Goal: Information Seeking & Learning: Learn about a topic

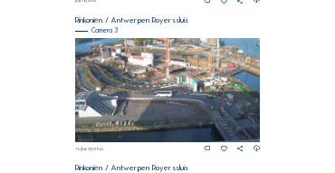
scroll to position [603, 0]
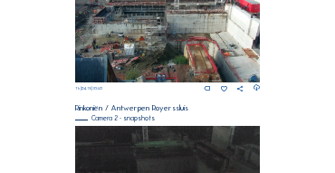
scroll to position [342, 0]
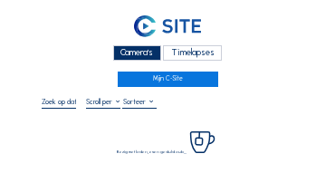
click at [136, 48] on div "Camera's" at bounding box center [137, 52] width 48 height 15
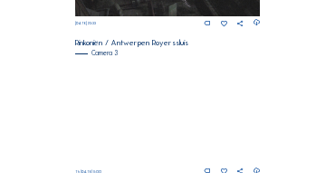
scroll to position [621, 0]
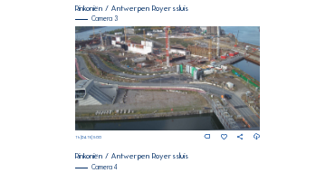
click at [118, 49] on img at bounding box center [168, 78] width 186 height 104
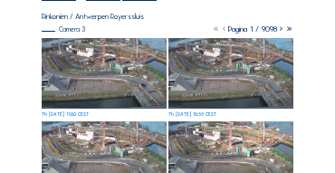
scroll to position [109, 0]
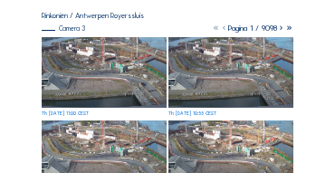
click at [78, 46] on img at bounding box center [104, 72] width 125 height 71
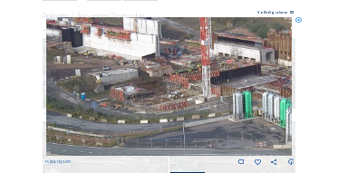
drag, startPoint x: 79, startPoint y: 52, endPoint x: 175, endPoint y: 71, distance: 97.9
click at [175, 71] on img at bounding box center [169, 86] width 246 height 139
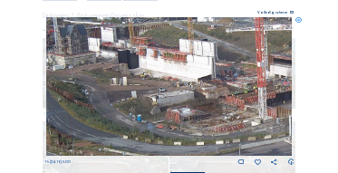
click at [149, 72] on img at bounding box center [169, 86] width 246 height 139
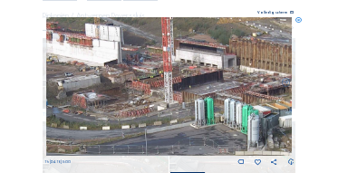
drag, startPoint x: 203, startPoint y: 82, endPoint x: 109, endPoint y: 66, distance: 95.5
click at [109, 66] on img at bounding box center [169, 86] width 246 height 139
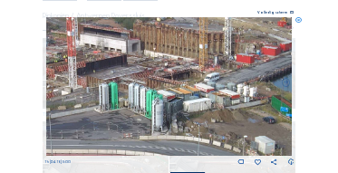
drag, startPoint x: 188, startPoint y: 73, endPoint x: 91, endPoint y: 58, distance: 99.1
click at [91, 58] on img at bounding box center [169, 86] width 246 height 139
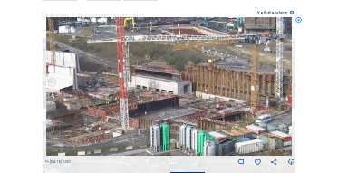
drag, startPoint x: 88, startPoint y: 48, endPoint x: 157, endPoint y: 96, distance: 83.9
click at [157, 96] on img at bounding box center [169, 86] width 246 height 139
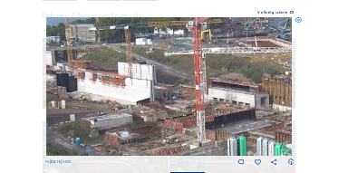
drag, startPoint x: 117, startPoint y: 90, endPoint x: 140, endPoint y: 91, distance: 22.7
click at [177, 97] on img at bounding box center [169, 86] width 246 height 139
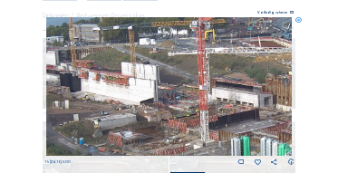
drag, startPoint x: 142, startPoint y: 90, endPoint x: 190, endPoint y: 94, distance: 48.2
click at [198, 95] on img at bounding box center [169, 86] width 246 height 139
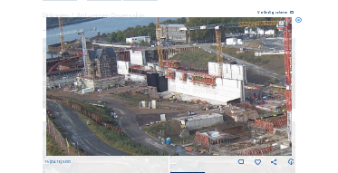
click at [187, 88] on img at bounding box center [169, 86] width 246 height 139
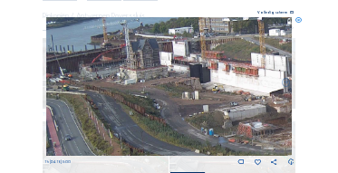
drag, startPoint x: 115, startPoint y: 75, endPoint x: 191, endPoint y: 66, distance: 76.6
click at [191, 66] on img at bounding box center [169, 86] width 246 height 139
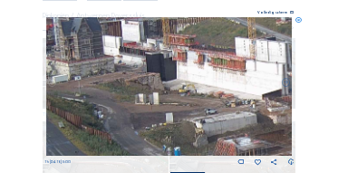
drag, startPoint x: 201, startPoint y: 78, endPoint x: 157, endPoint y: 70, distance: 45.1
click at [157, 70] on img at bounding box center [169, 86] width 246 height 139
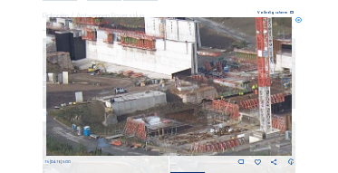
drag, startPoint x: 232, startPoint y: 82, endPoint x: 157, endPoint y: 66, distance: 76.9
click at [157, 66] on img at bounding box center [169, 86] width 246 height 139
click at [296, 22] on icon at bounding box center [298, 20] width 6 height 6
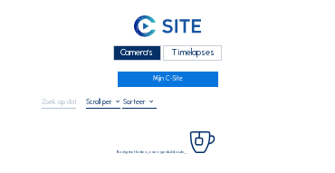
click at [120, 53] on div "Camera's" at bounding box center [137, 52] width 48 height 15
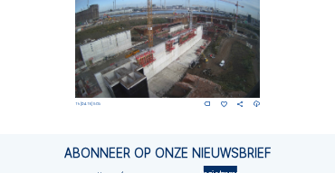
scroll to position [766, 0]
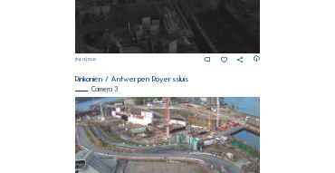
scroll to position [578, 0]
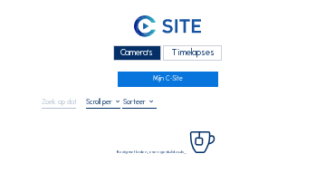
click at [118, 50] on div "Camera's" at bounding box center [137, 52] width 48 height 15
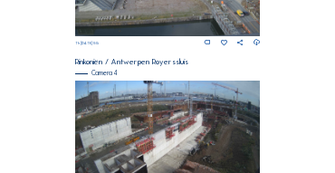
scroll to position [747, 0]
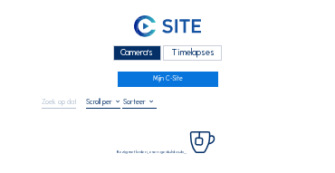
click at [145, 52] on div "Camera's" at bounding box center [137, 52] width 48 height 15
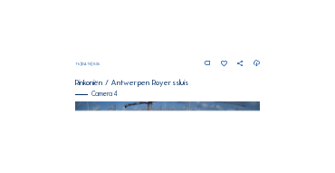
scroll to position [639, 0]
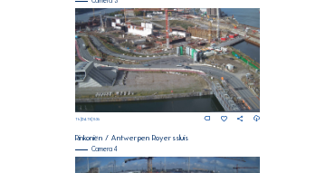
click at [182, 42] on img at bounding box center [168, 60] width 186 height 104
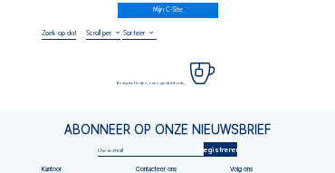
scroll to position [72, 0]
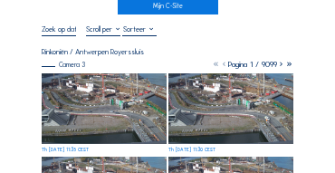
click at [85, 80] on img at bounding box center [104, 108] width 125 height 71
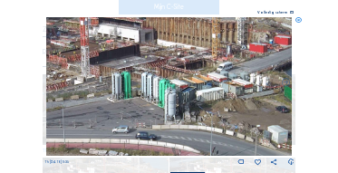
drag, startPoint x: 183, startPoint y: 71, endPoint x: 124, endPoint y: 70, distance: 58.9
click at [124, 70] on img at bounding box center [169, 86] width 246 height 139
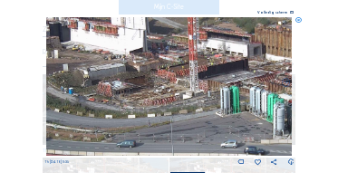
drag, startPoint x: 82, startPoint y: 64, endPoint x: 161, endPoint y: 77, distance: 80.7
click at [199, 82] on img at bounding box center [169, 86] width 246 height 139
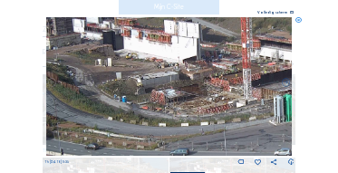
drag, startPoint x: 166, startPoint y: 78, endPoint x: 138, endPoint y: 71, distance: 29.0
click at [171, 79] on img at bounding box center [169, 86] width 246 height 139
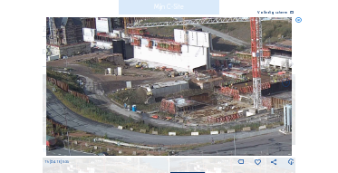
drag, startPoint x: 137, startPoint y: 70, endPoint x: 141, endPoint y: 78, distance: 9.3
click at [141, 78] on img at bounding box center [169, 86] width 246 height 139
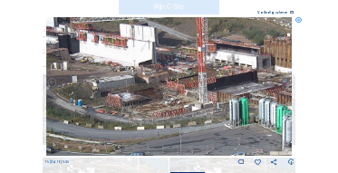
drag, startPoint x: 164, startPoint y: 77, endPoint x: 124, endPoint y: 72, distance: 40.1
click at [124, 72] on img at bounding box center [169, 86] width 246 height 139
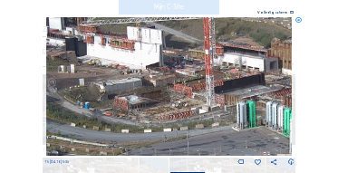
drag, startPoint x: 143, startPoint y: 72, endPoint x: 133, endPoint y: 73, distance: 10.0
click at [133, 73] on img at bounding box center [169, 86] width 246 height 139
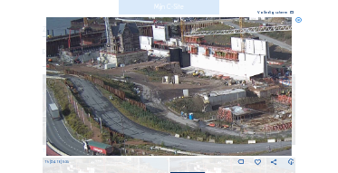
drag, startPoint x: 128, startPoint y: 74, endPoint x: 236, endPoint y: 86, distance: 109.4
click at [236, 86] on img at bounding box center [169, 86] width 246 height 139
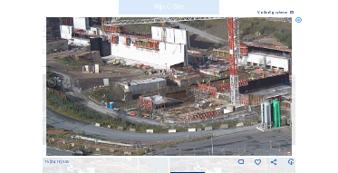
drag, startPoint x: 249, startPoint y: 88, endPoint x: 169, endPoint y: 77, distance: 80.5
click at [169, 77] on img at bounding box center [169, 86] width 246 height 139
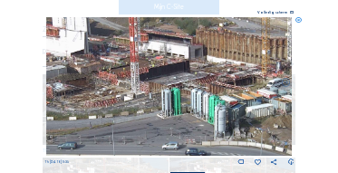
drag, startPoint x: 226, startPoint y: 84, endPoint x: 128, endPoint y: 72, distance: 98.7
click at [128, 72] on img at bounding box center [169, 86] width 246 height 139
drag, startPoint x: 298, startPoint y: 18, endPoint x: 204, endPoint y: 1, distance: 95.8
click at [298, 19] on icon at bounding box center [298, 20] width 6 height 6
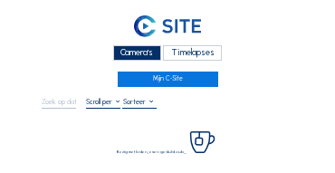
click at [129, 50] on div "Camera's" at bounding box center [137, 52] width 48 height 15
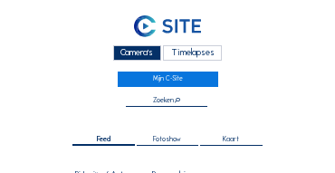
click at [125, 51] on div "Camera's" at bounding box center [137, 52] width 48 height 15
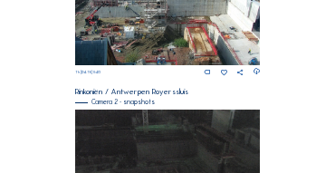
scroll to position [181, 0]
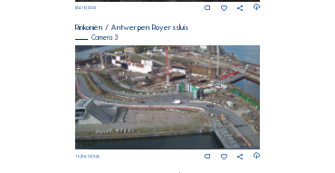
scroll to position [603, 0]
